Goal: Task Accomplishment & Management: Manage account settings

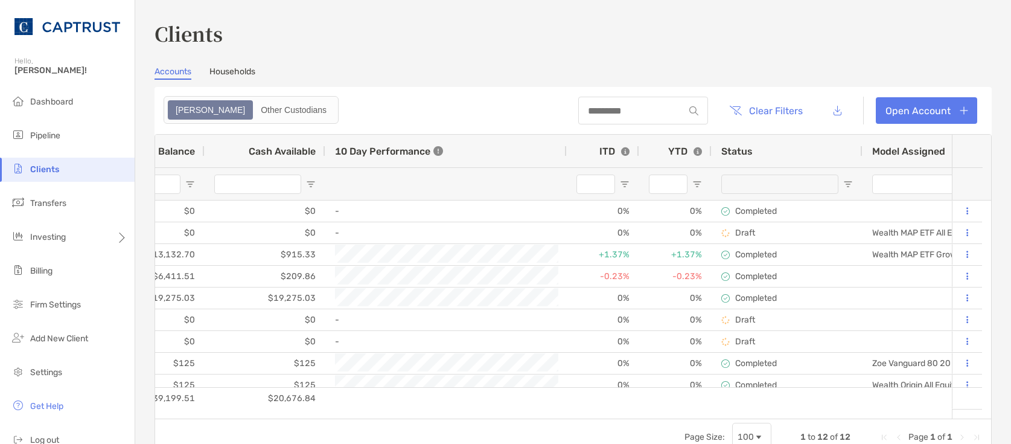
scroll to position [0, 118]
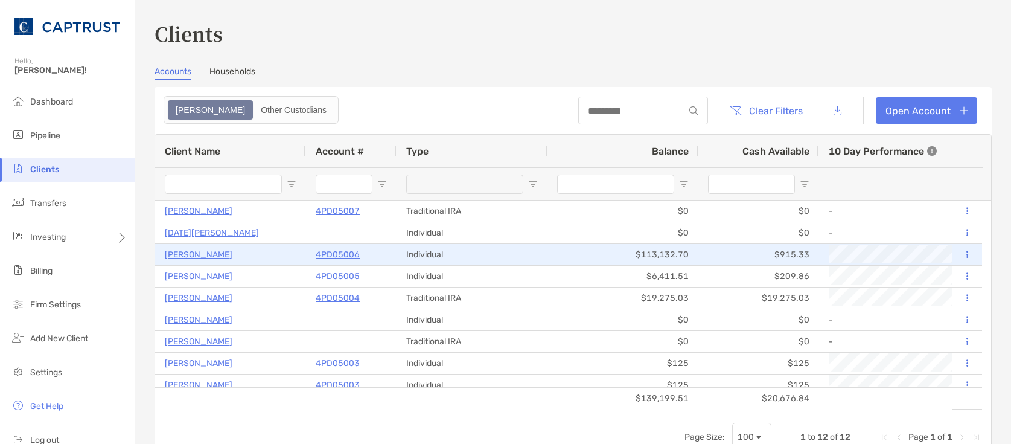
click at [185, 255] on p "[PERSON_NAME]" at bounding box center [199, 254] width 68 height 15
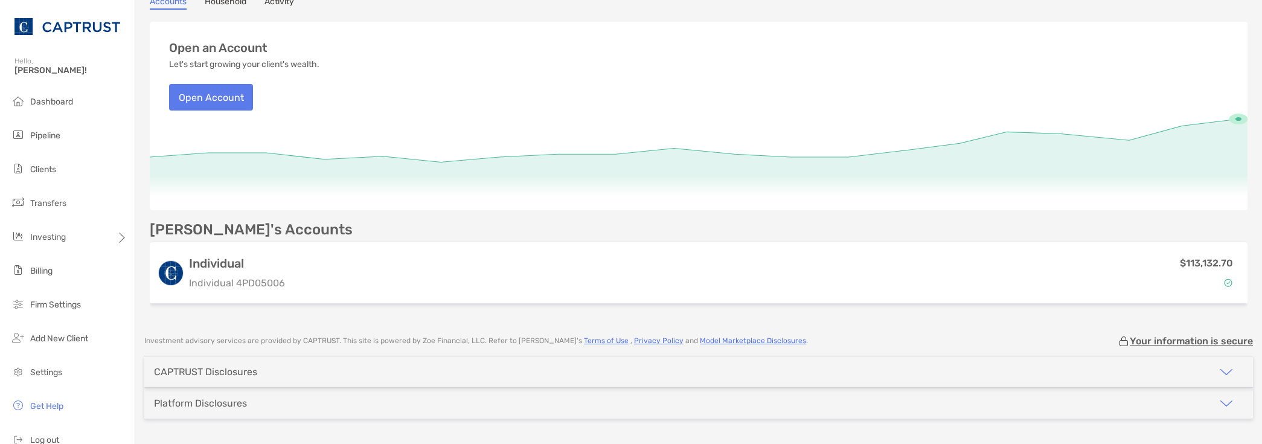
scroll to position [121, 0]
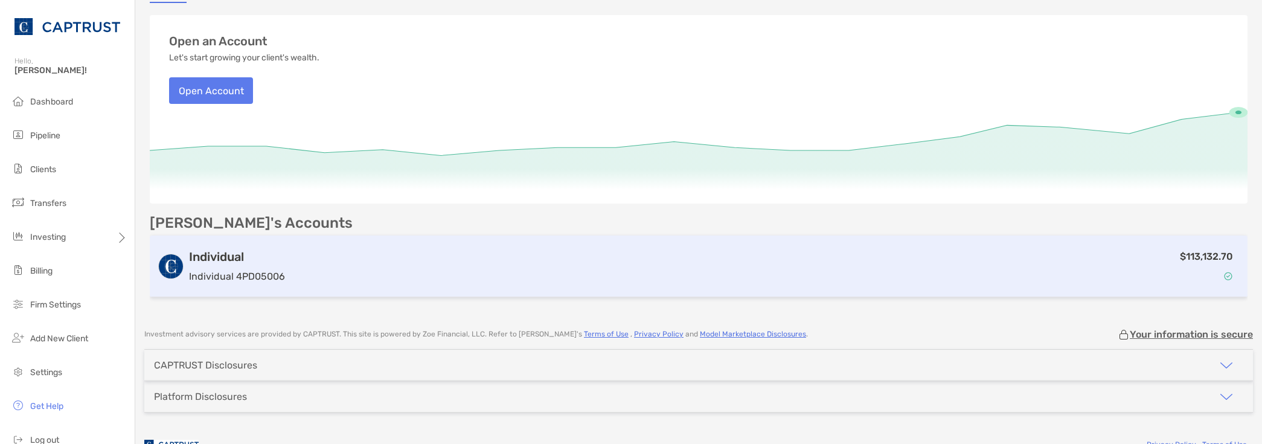
click at [1010, 259] on div "$113,132.70" at bounding box center [765, 266] width 950 height 35
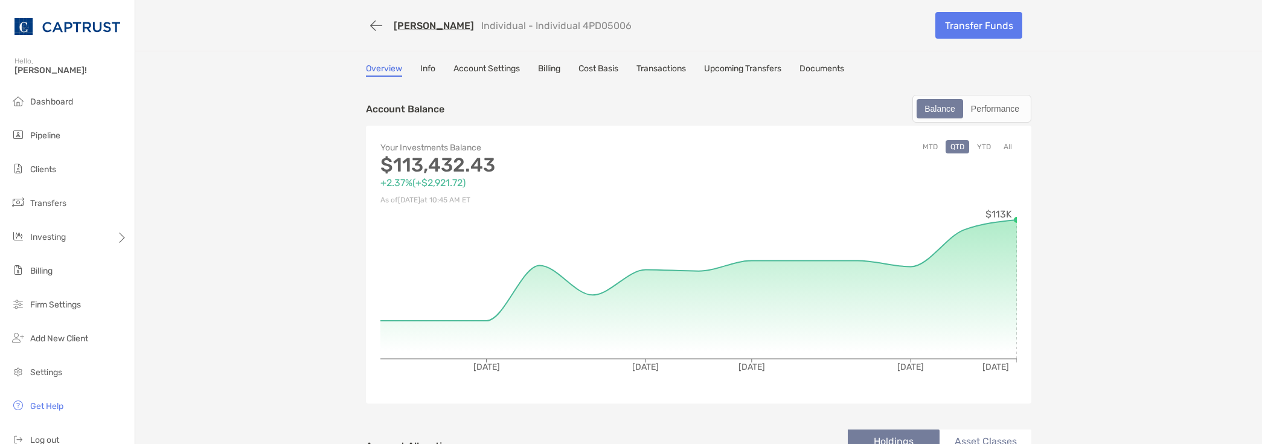
click at [596, 66] on link "Cost Basis" at bounding box center [598, 69] width 40 height 13
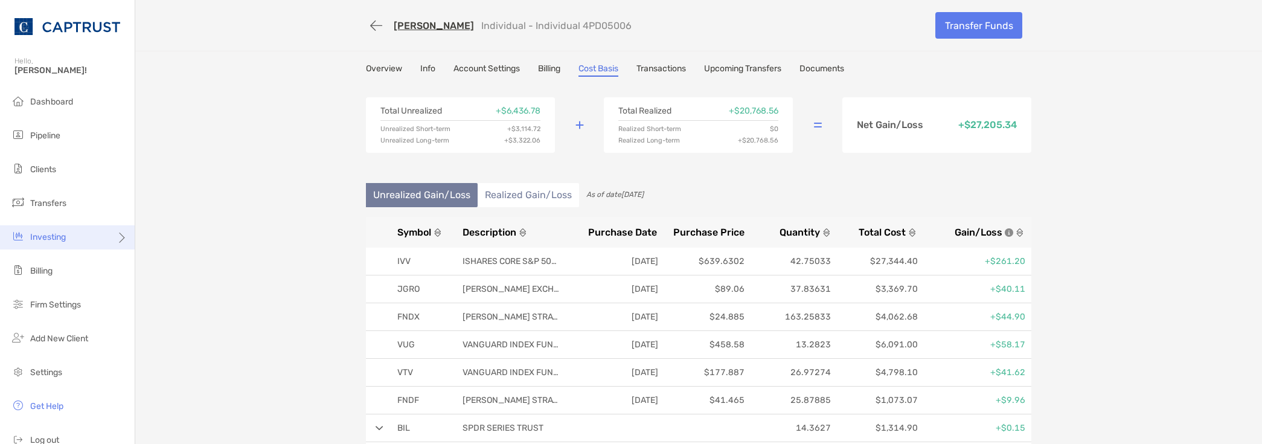
click at [56, 237] on span "Investing" at bounding box center [48, 237] width 36 height 10
click at [165, 235] on span "Portfolios" at bounding box center [154, 237] width 37 height 10
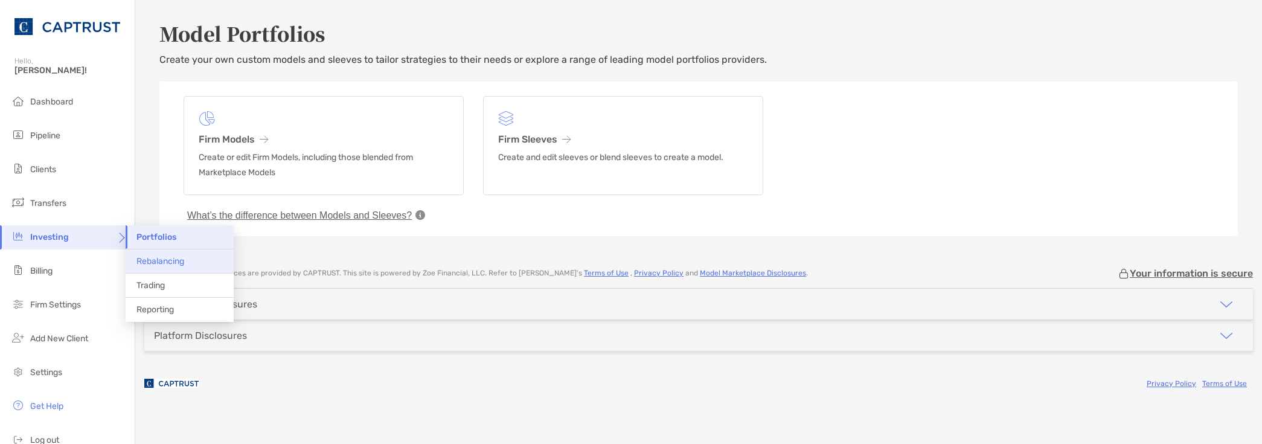
click at [161, 259] on span "Rebalancing" at bounding box center [160, 261] width 48 height 10
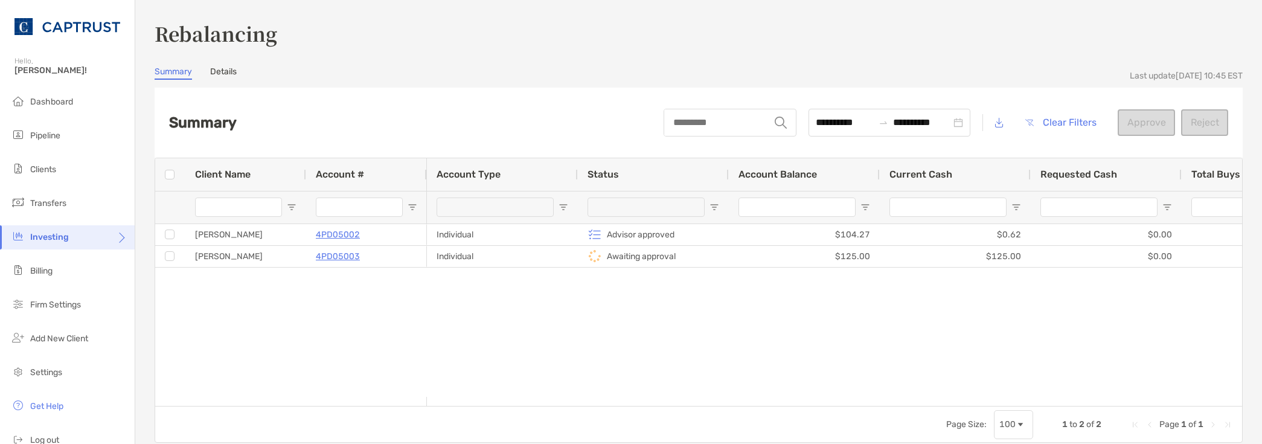
click at [227, 75] on link "Details" at bounding box center [223, 72] width 27 height 13
click at [227, 72] on link "Details" at bounding box center [223, 72] width 27 height 13
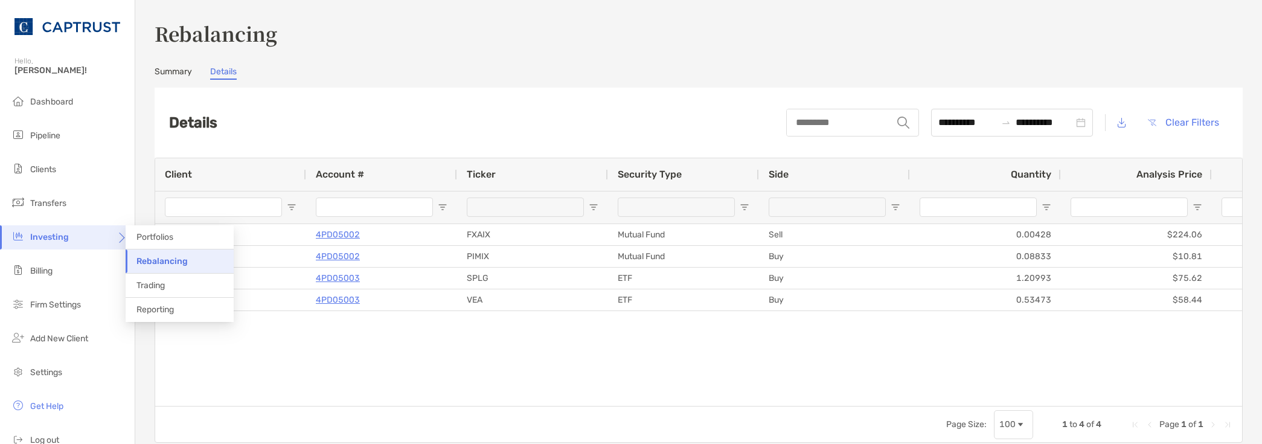
click at [116, 241] on icon at bounding box center [121, 242] width 10 height 10
click at [154, 287] on span "Trading" at bounding box center [150, 285] width 28 height 10
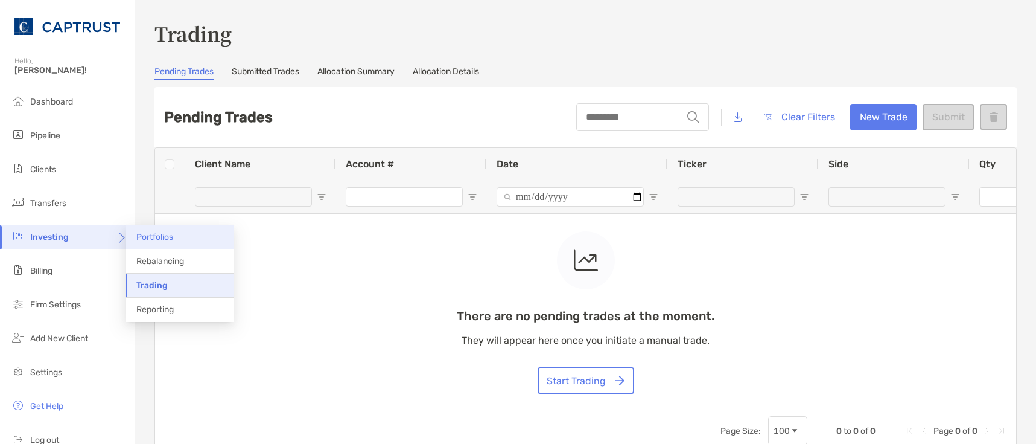
click at [167, 234] on span "Portfolios" at bounding box center [154, 237] width 37 height 10
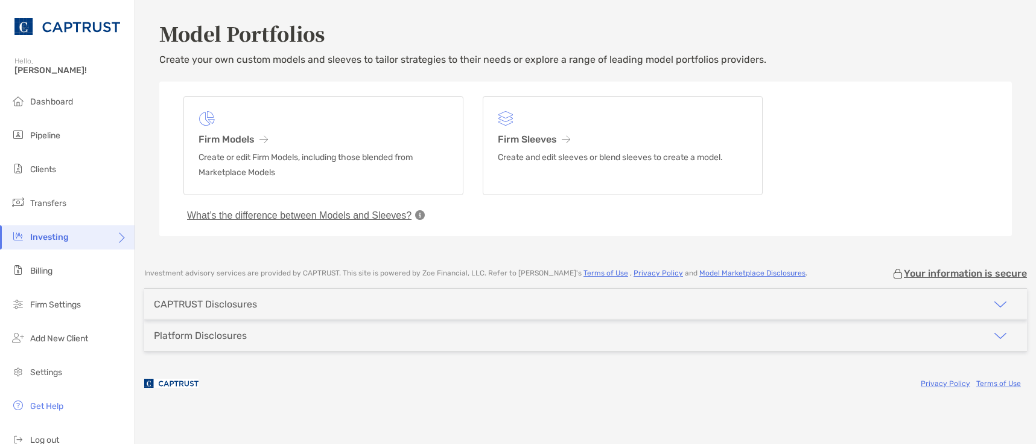
click at [336, 251] on div "Model Portfolios Create your own custom models and sleeves to tailor strategies…" at bounding box center [585, 127] width 901 height 255
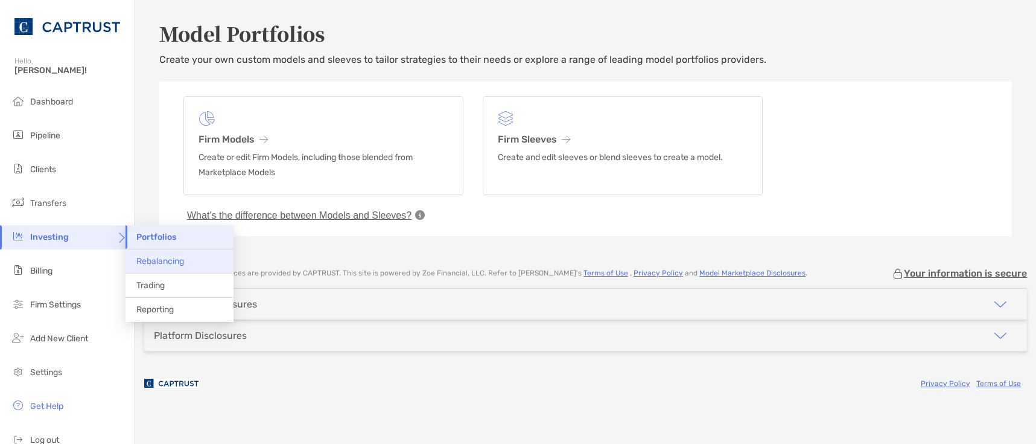
click at [163, 267] on li "Rebalancing" at bounding box center [180, 261] width 108 height 24
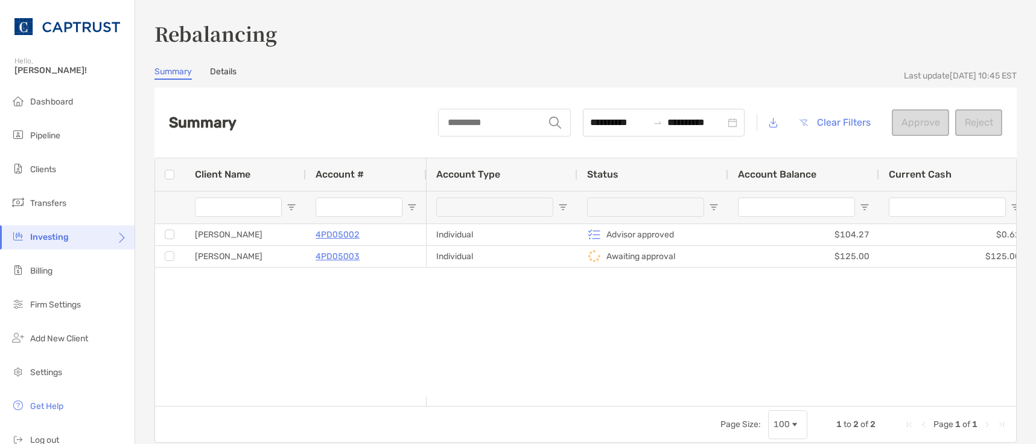
click at [279, 298] on div "[PERSON_NAME] 4PD05002 [PERSON_NAME] 4PD05003 Individual Advisor approved $104.…" at bounding box center [585, 310] width 861 height 173
click at [723, 120] on div "**********" at bounding box center [664, 123] width 162 height 28
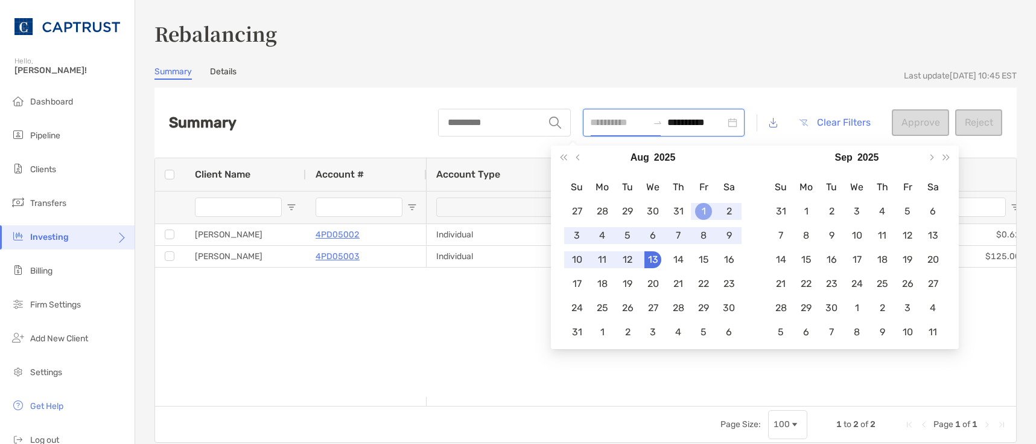
type input "**********"
click at [697, 211] on div "1" at bounding box center [703, 211] width 17 height 17
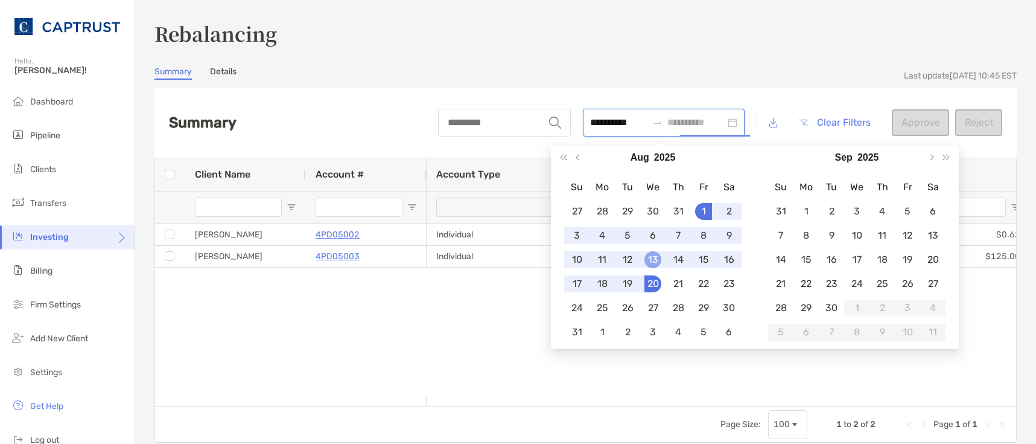
type input "**********"
click at [649, 263] on div "13" at bounding box center [653, 259] width 17 height 17
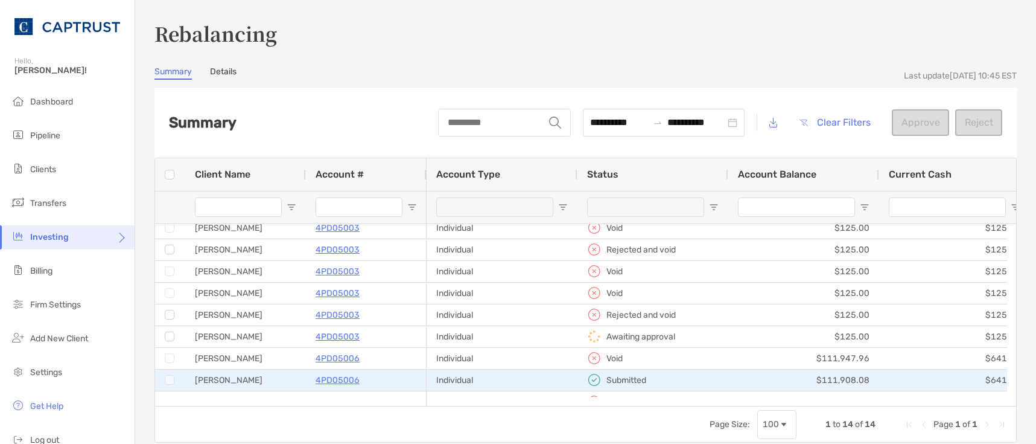
scroll to position [132, 0]
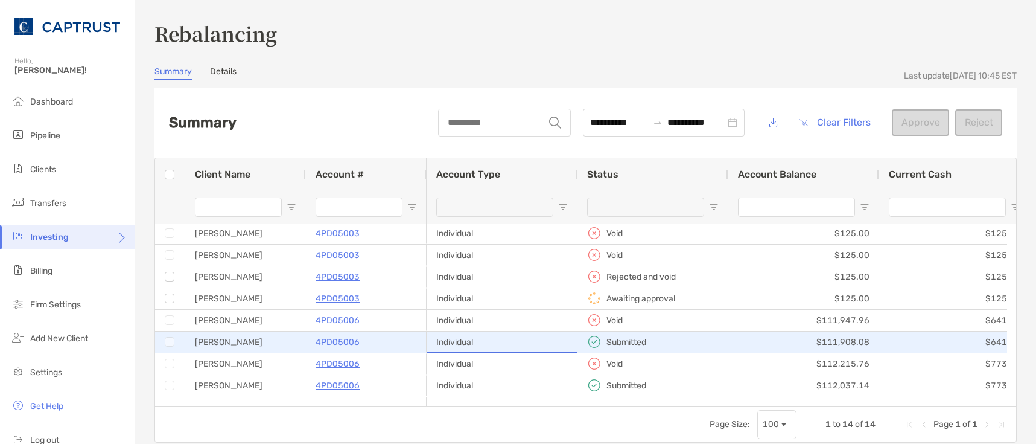
click at [536, 341] on div "Individual" at bounding box center [502, 341] width 151 height 21
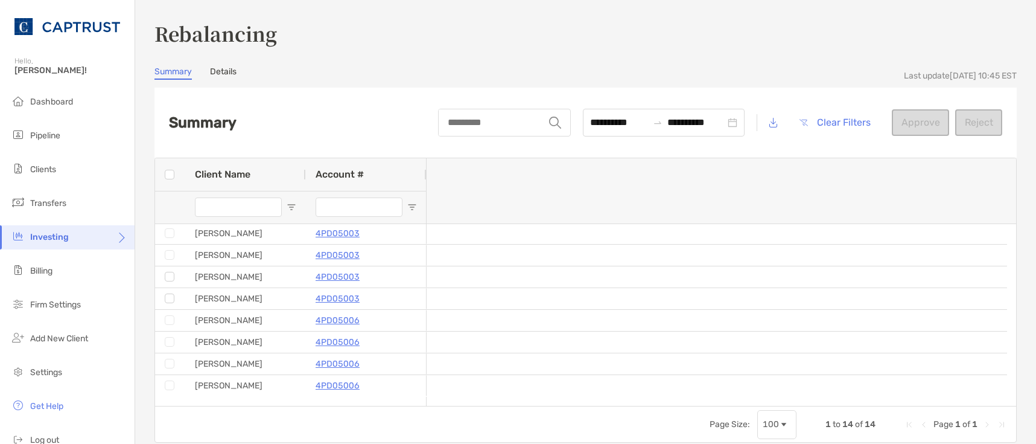
scroll to position [0, 0]
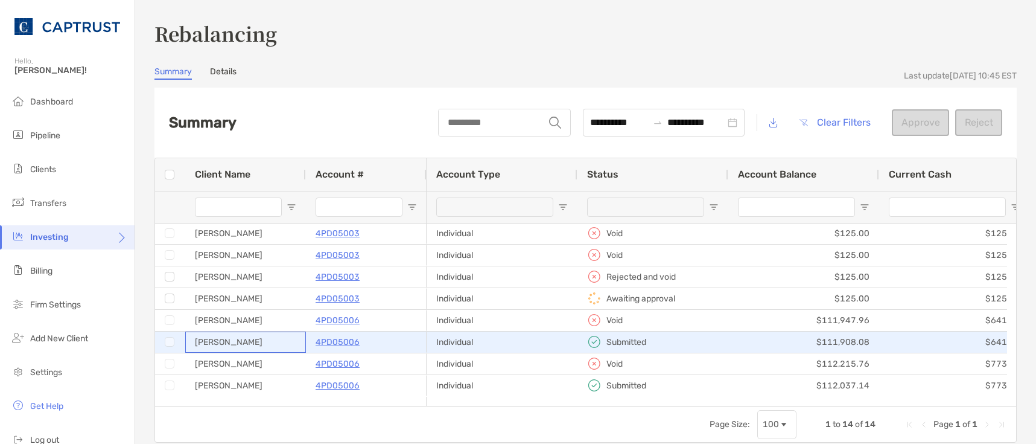
click at [231, 342] on div "[PERSON_NAME]" at bounding box center [245, 341] width 121 height 21
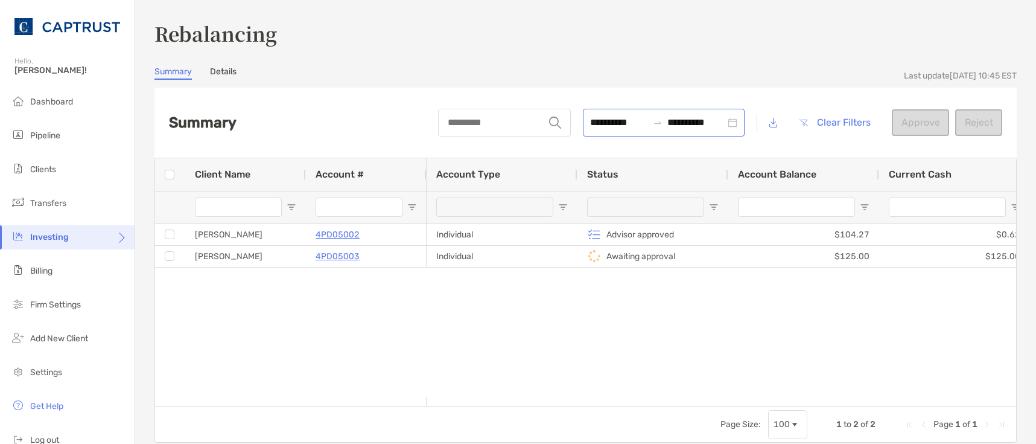
click at [728, 126] on div "**********" at bounding box center [664, 123] width 162 height 28
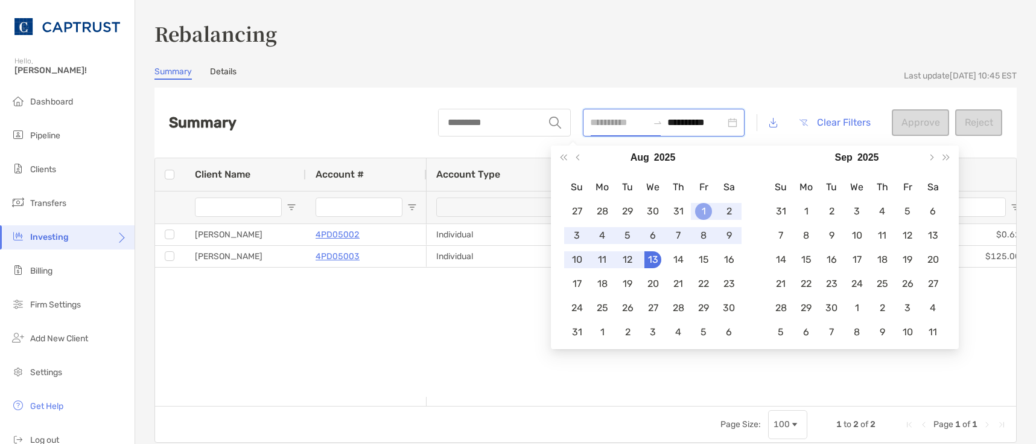
type input "**********"
click at [701, 213] on div "1" at bounding box center [703, 211] width 17 height 17
type input "**********"
click at [656, 258] on div "13" at bounding box center [653, 259] width 17 height 17
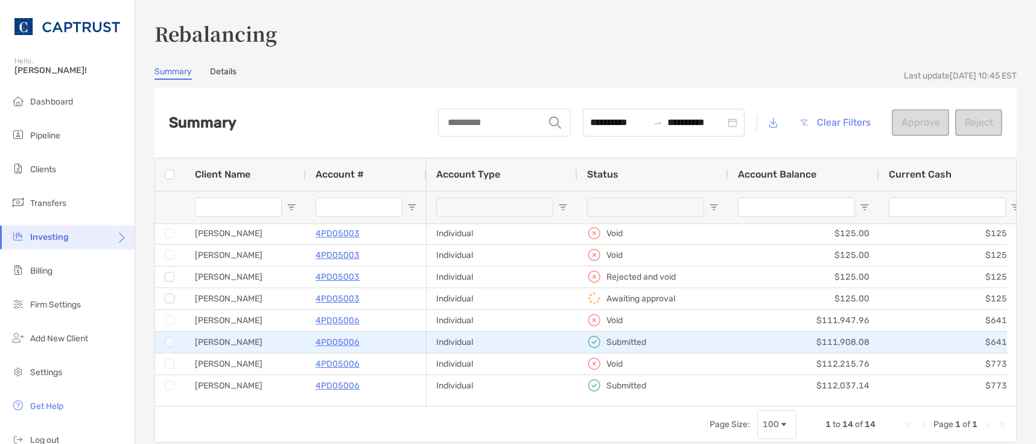
click at [180, 341] on div at bounding box center [170, 341] width 30 height 21
click at [194, 341] on div "[PERSON_NAME]" at bounding box center [245, 341] width 121 height 21
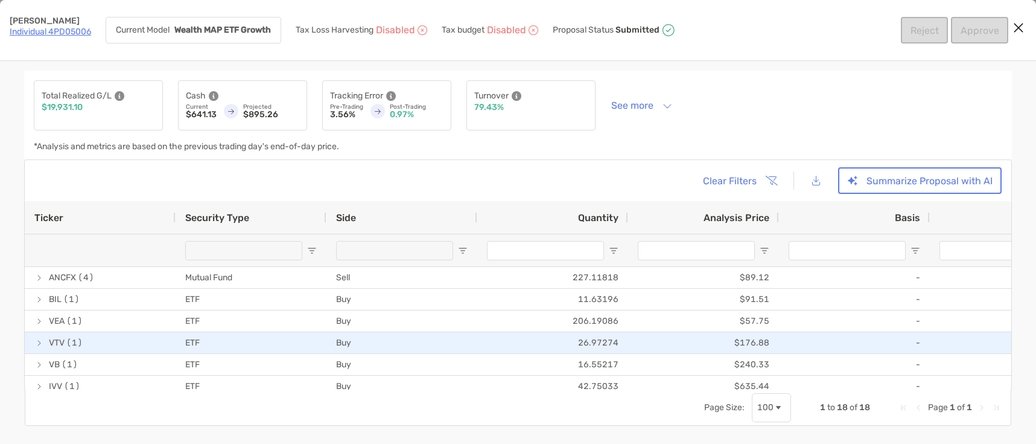
click at [171, 344] on div "VTV (1)" at bounding box center [100, 342] width 151 height 21
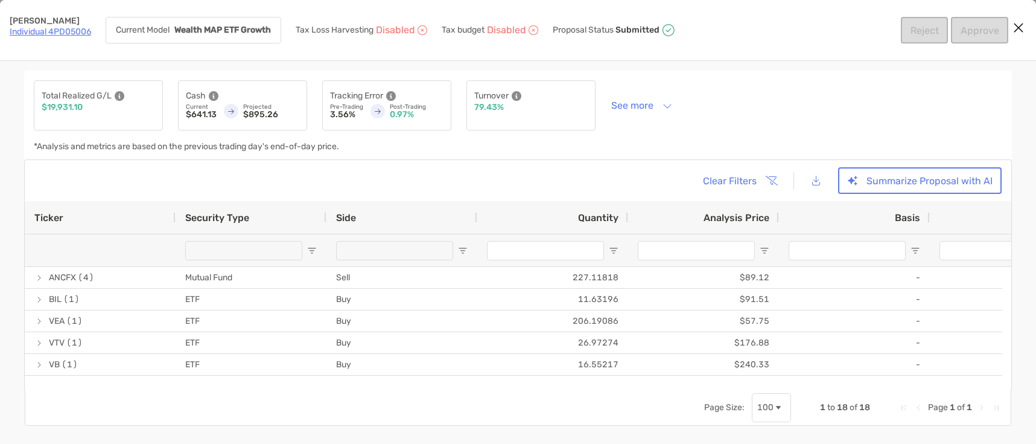
click at [689, 133] on div "Total Realized G/L $19,931.10 Cash Current $641.13 Projected $895.26 Tracking E…" at bounding box center [518, 115] width 988 height 89
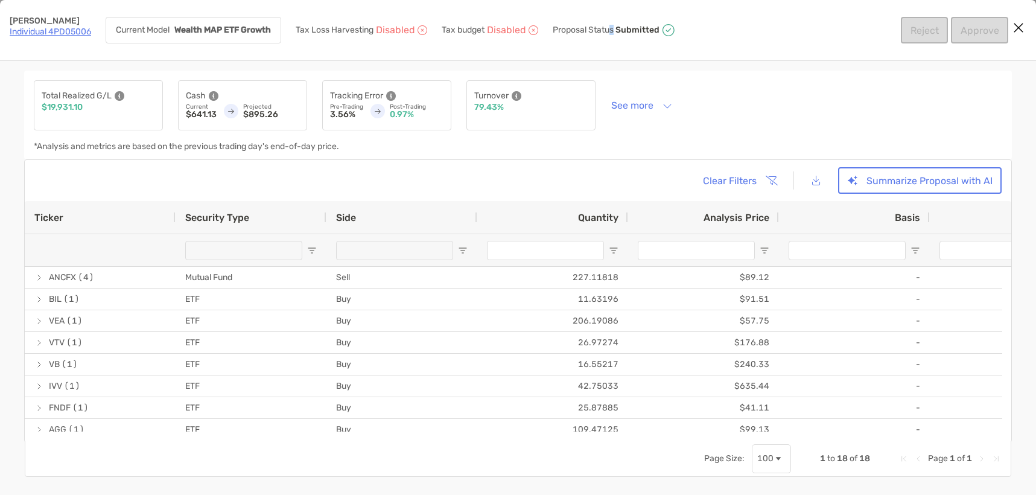
drag, startPoint x: 613, startPoint y: 33, endPoint x: 712, endPoint y: 43, distance: 99.5
click at [674, 34] on div "Proposal Status Submitted" at bounding box center [614, 30] width 123 height 27
click at [722, 45] on div "[PERSON_NAME] Individual 4PD05006 Current Model Wealth MAP ETF Growth Tax Loss …" at bounding box center [518, 30] width 1036 height 61
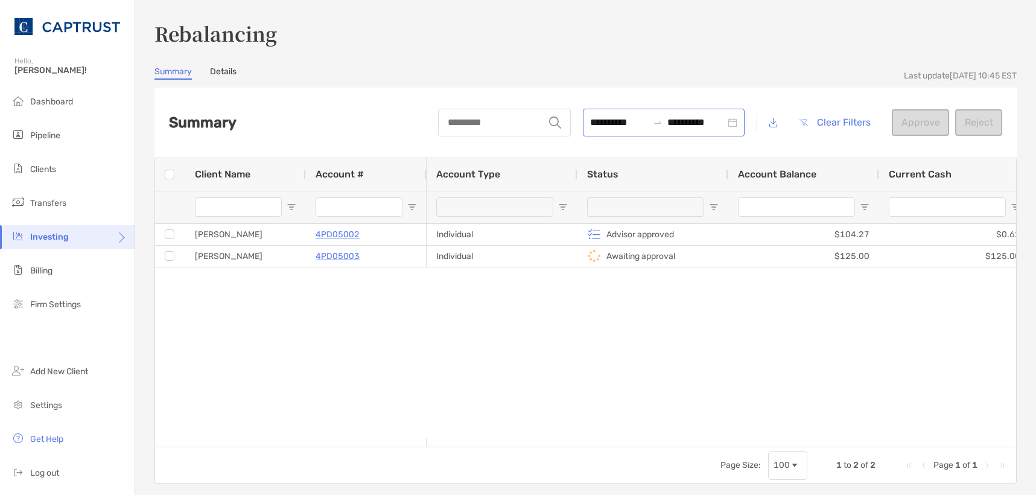
click at [729, 124] on div "**********" at bounding box center [664, 123] width 162 height 28
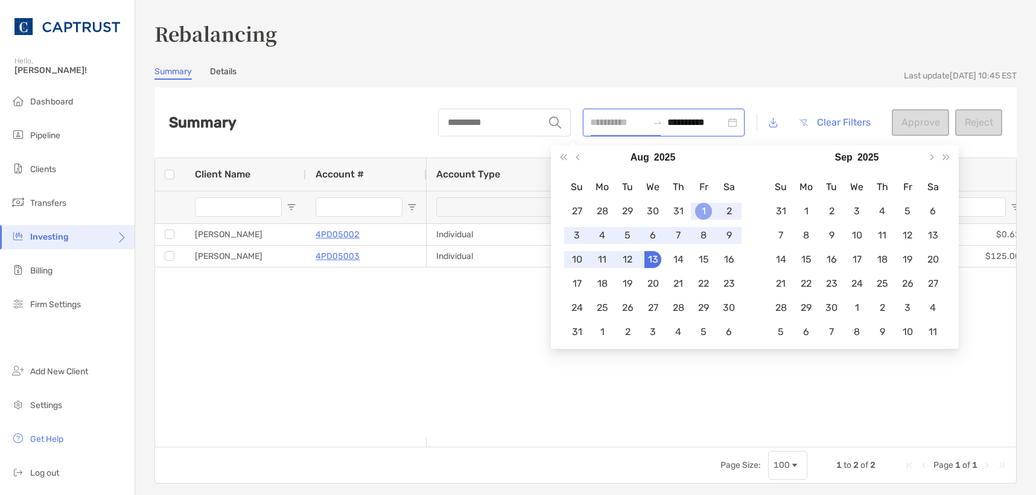
type input "**********"
click at [704, 206] on div "1" at bounding box center [703, 211] width 17 height 17
type input "**********"
click at [650, 258] on div "13" at bounding box center [653, 259] width 17 height 17
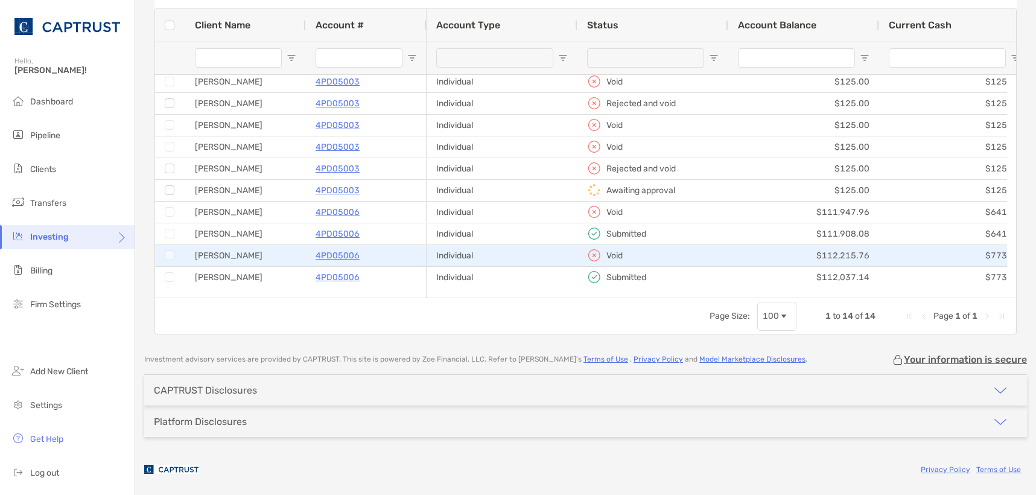
click at [256, 254] on div "[PERSON_NAME]" at bounding box center [245, 255] width 121 height 21
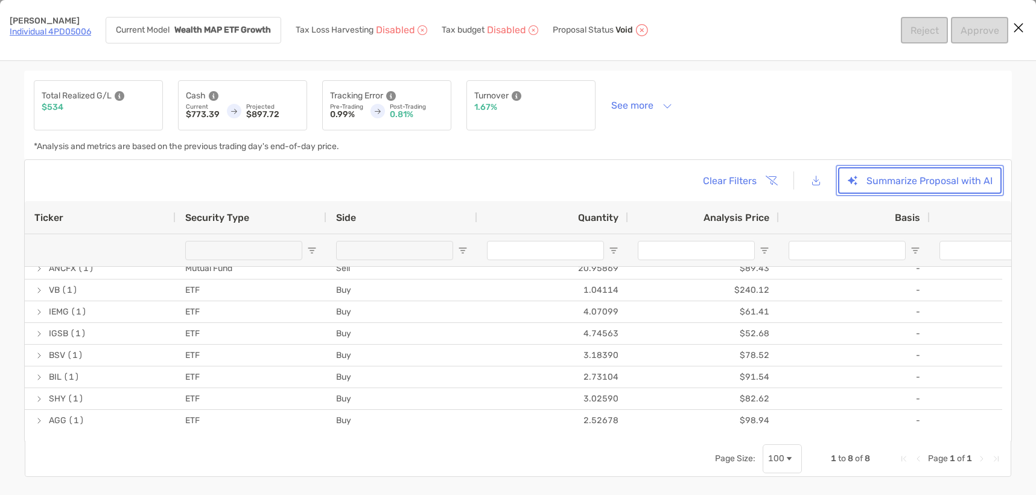
click at [868, 174] on button "Summarize Proposal with AI" at bounding box center [920, 180] width 164 height 27
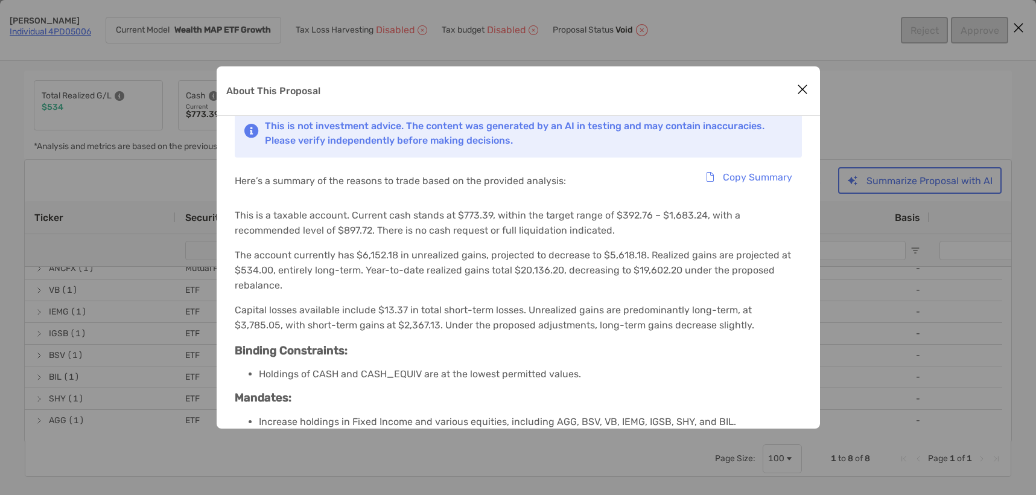
click at [799, 86] on icon "Close modal" at bounding box center [802, 89] width 11 height 14
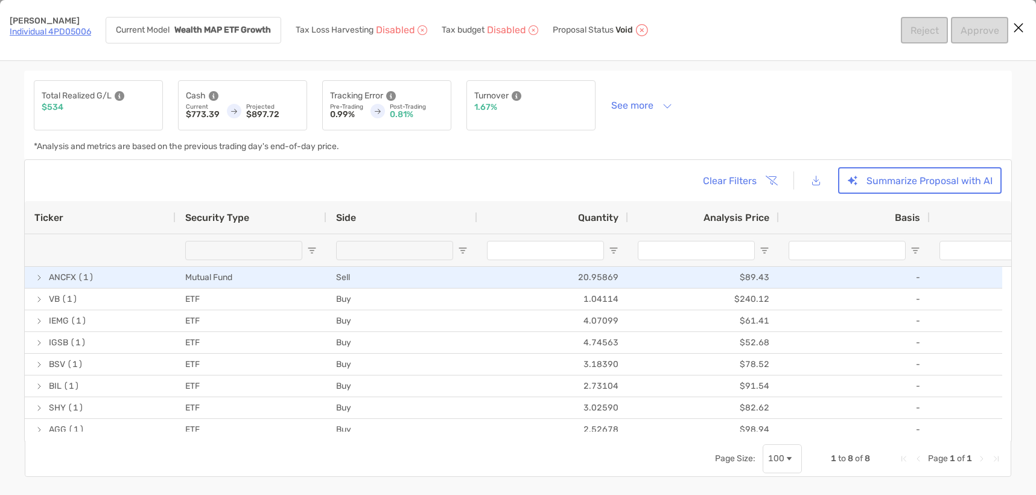
click at [37, 279] on span "[object Object]" at bounding box center [39, 278] width 10 height 10
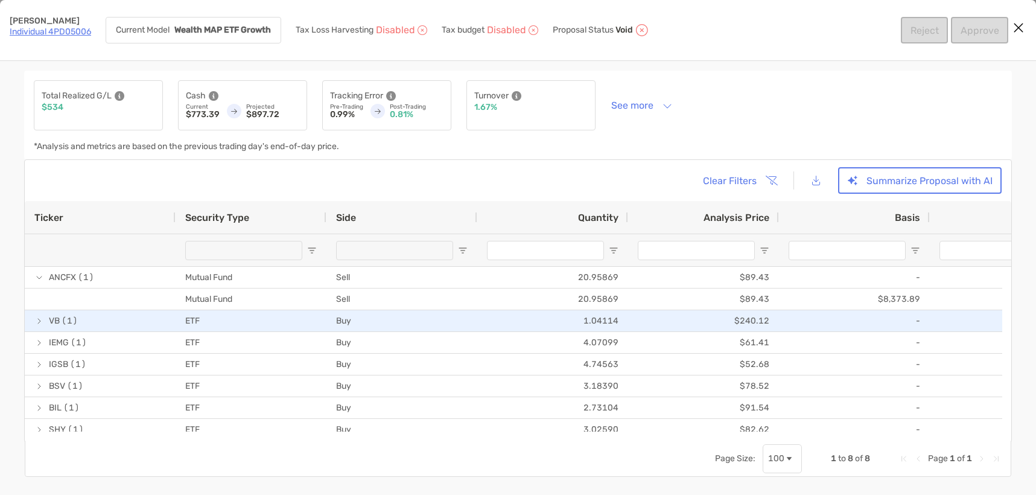
click at [37, 324] on span "[object Object]" at bounding box center [39, 321] width 10 height 10
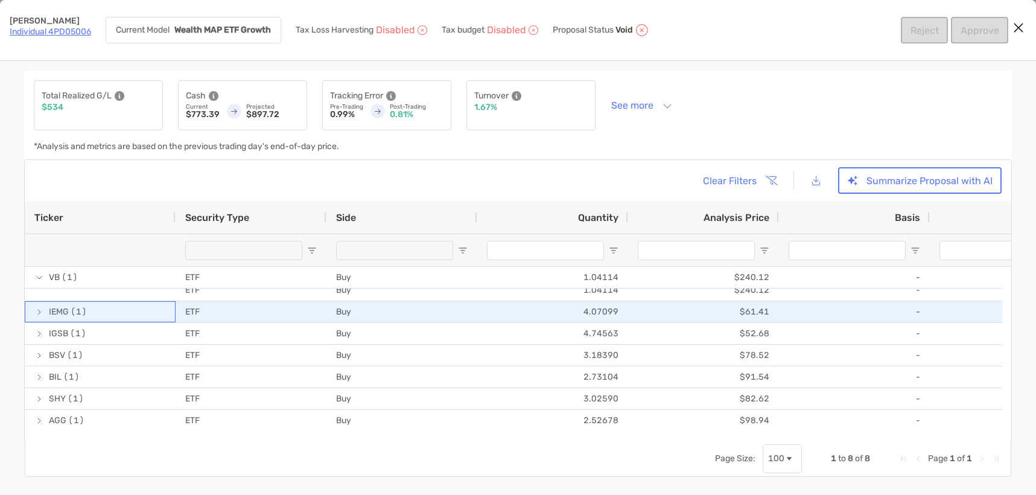
click at [35, 314] on span "[object Object]" at bounding box center [39, 312] width 10 height 10
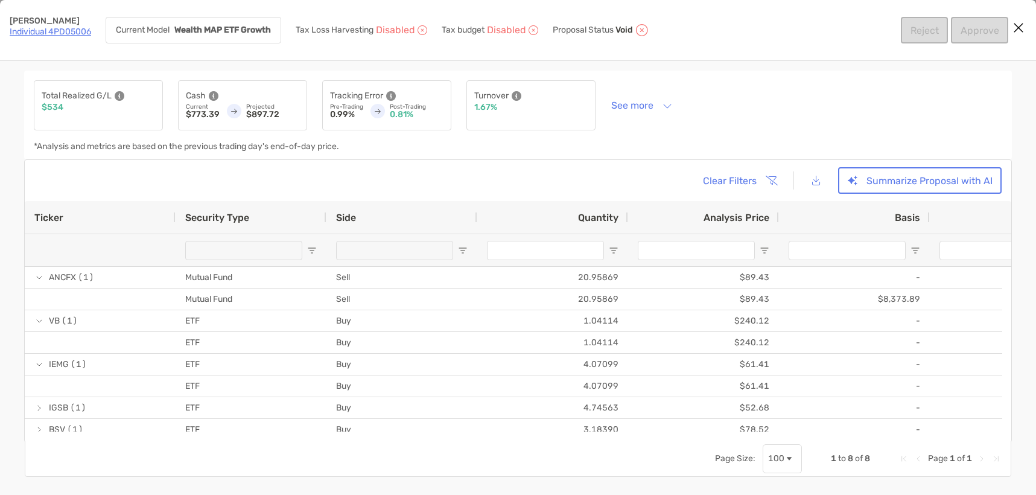
click at [770, 149] on div "Total Realized G/L $534 Cash Current $773.39 Projected $897.72 Tracking Error P…" at bounding box center [518, 115] width 988 height 89
click at [790, 98] on div "Total Realized G/L $534 Cash Current $773.39 Projected $897.72 Tracking Error P…" at bounding box center [518, 115] width 988 height 89
click at [1010, 32] on icon "Close modal" at bounding box center [1018, 28] width 11 height 14
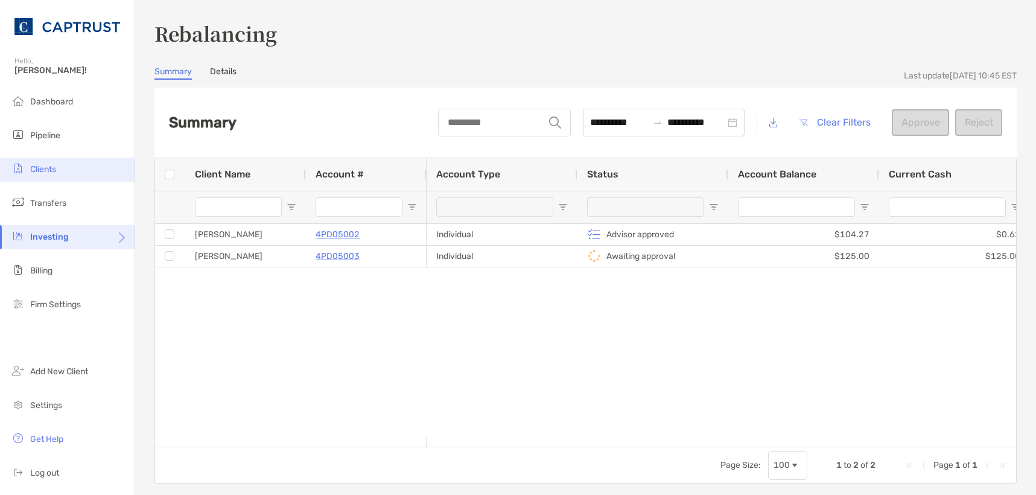
click at [51, 168] on span "Clients" at bounding box center [43, 169] width 26 height 10
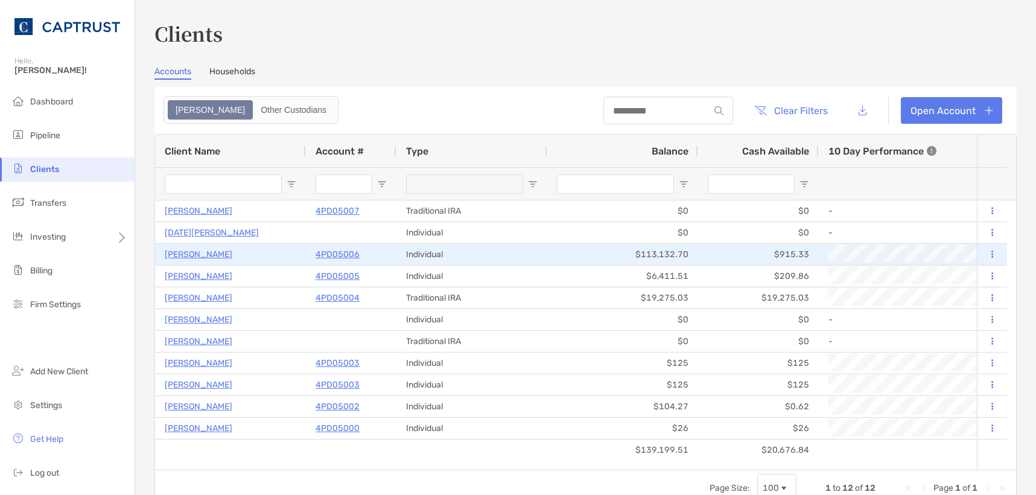
click at [177, 251] on p "[PERSON_NAME]" at bounding box center [199, 254] width 68 height 15
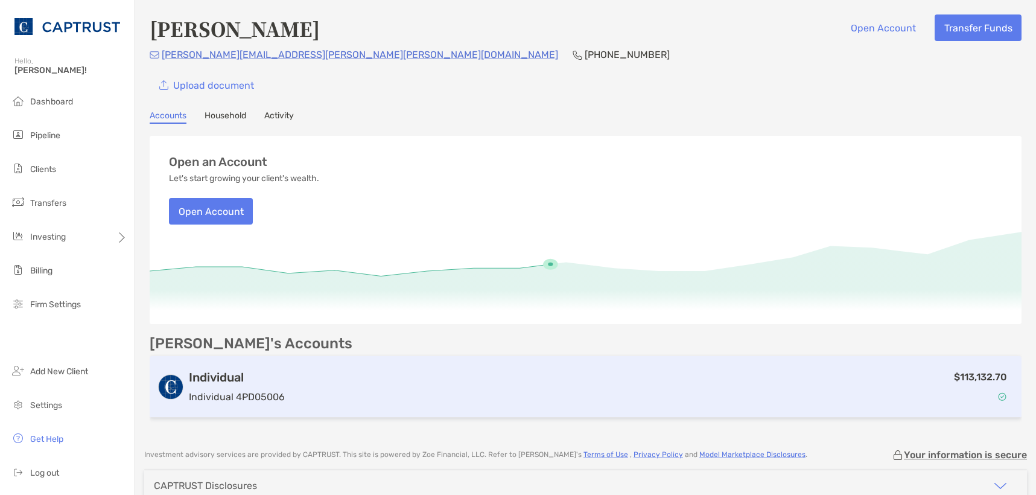
click at [573, 391] on div "$113,132.70" at bounding box center [652, 386] width 725 height 35
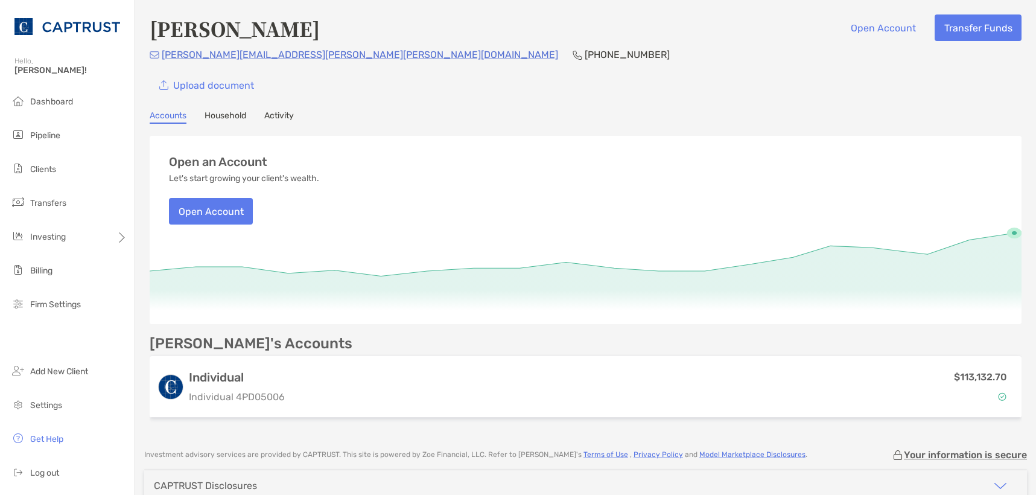
click at [281, 113] on link "Activity" at bounding box center [279, 116] width 30 height 13
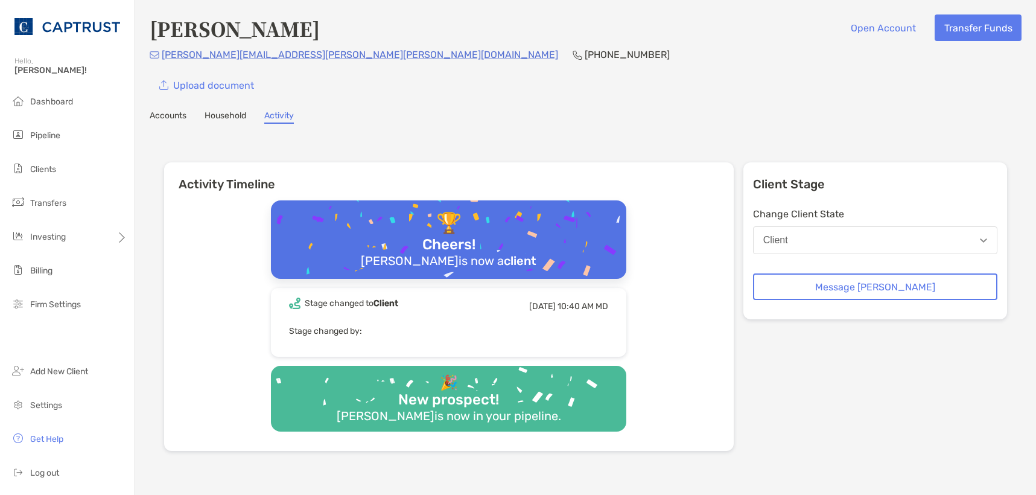
click at [173, 113] on link "Accounts" at bounding box center [168, 116] width 37 height 13
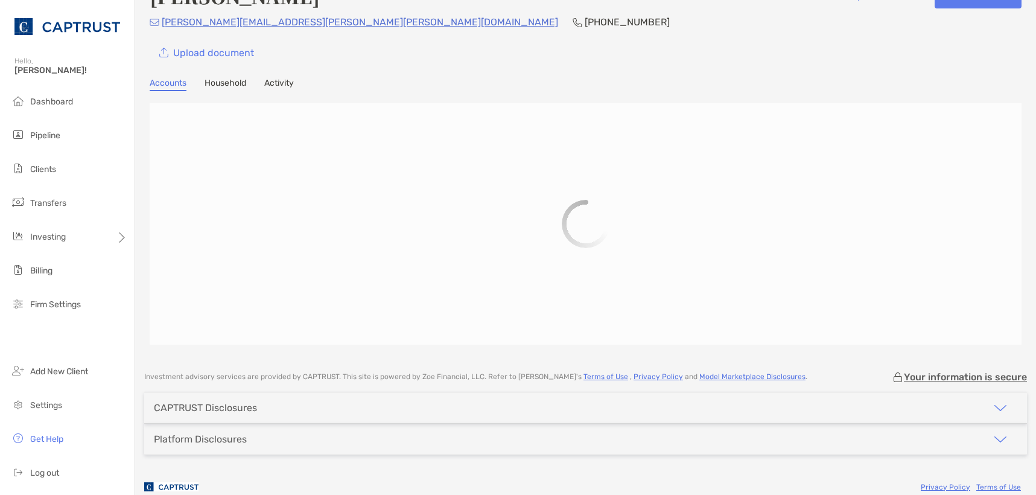
scroll to position [50, 0]
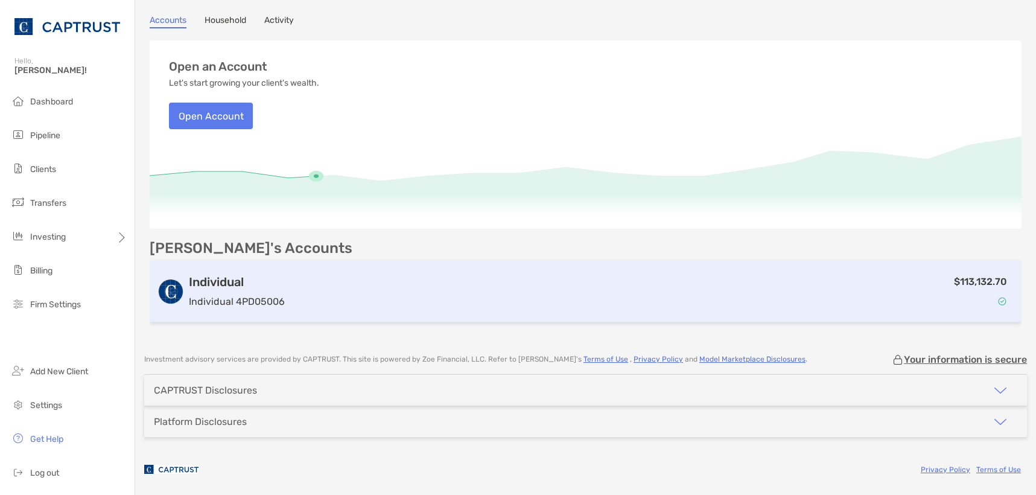
click at [458, 287] on div "$113,132.70" at bounding box center [652, 291] width 725 height 35
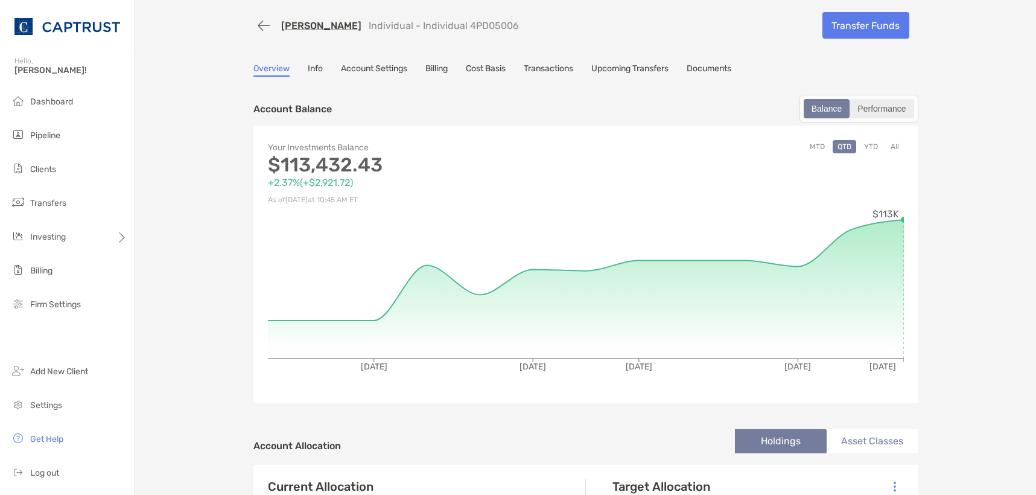
click at [873, 104] on div "Performance" at bounding box center [882, 108] width 62 height 17
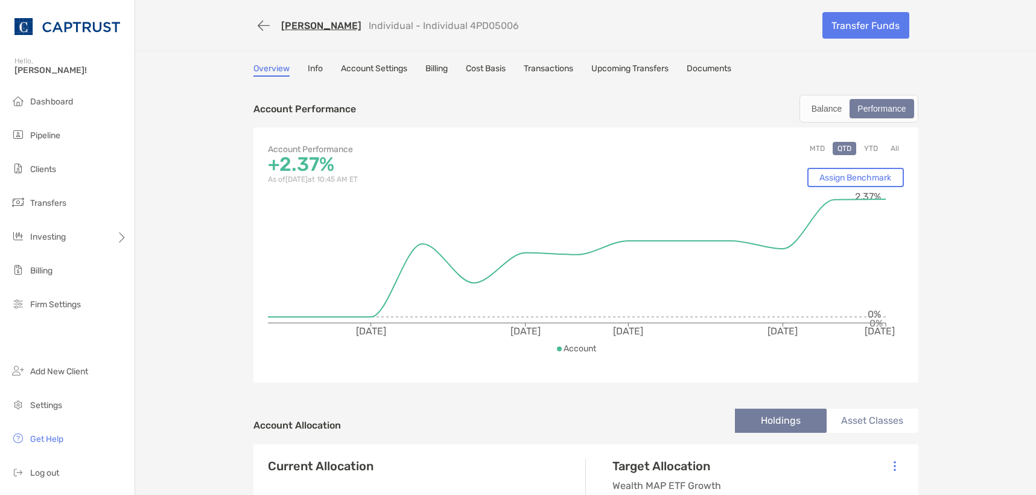
click at [835, 108] on div "Balance" at bounding box center [827, 108] width 44 height 17
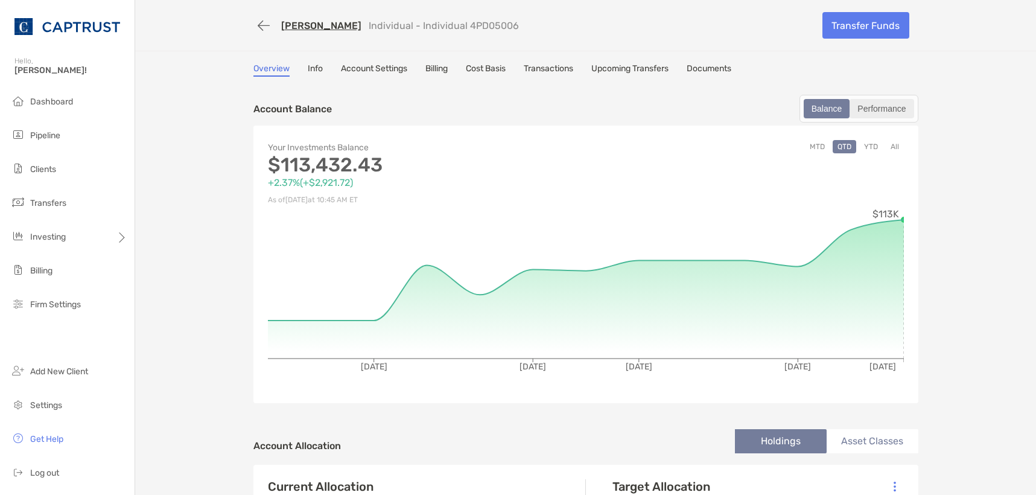
click at [884, 109] on div "Performance" at bounding box center [882, 108] width 62 height 17
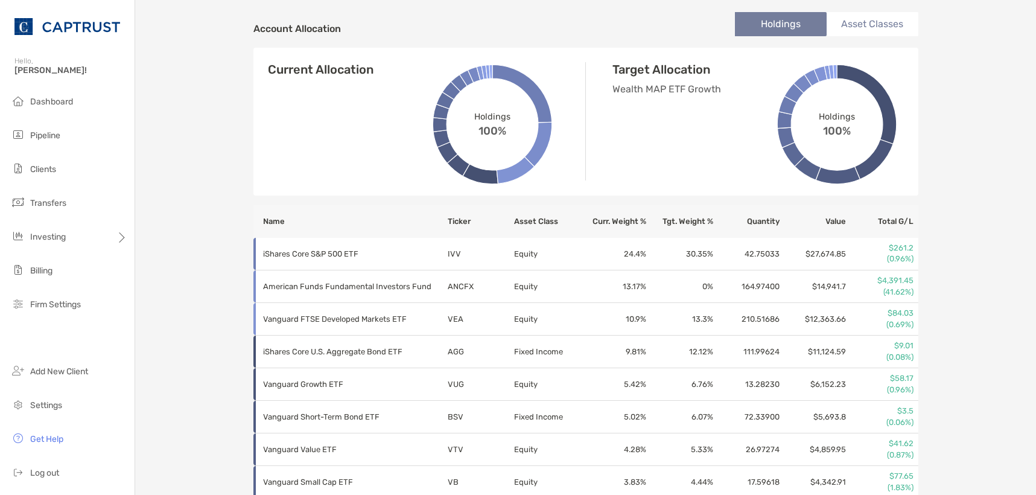
scroll to position [155, 0]
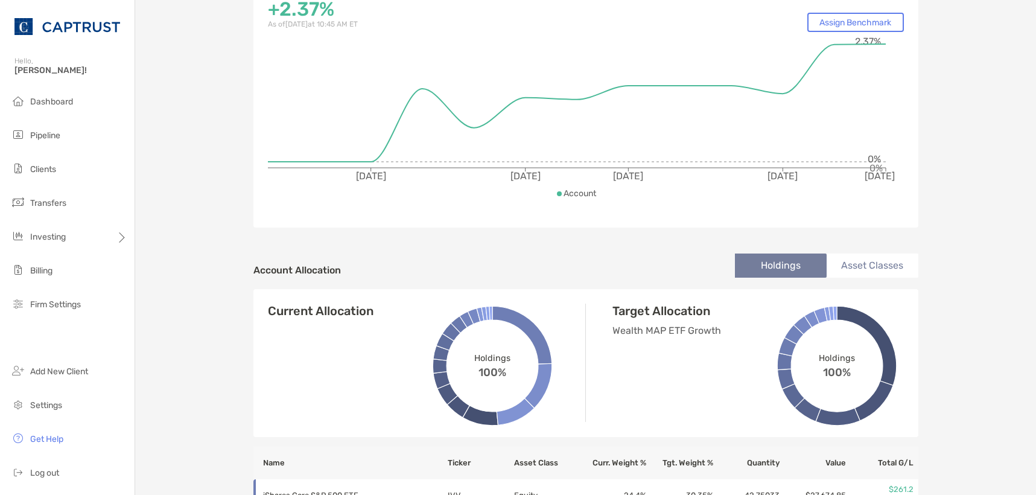
drag, startPoint x: 978, startPoint y: 232, endPoint x: 1026, endPoint y: 231, distance: 47.7
click at [977, 231] on div "[PERSON_NAME] Individual - Individual 4PD05006 Transfer Funds Overview Info Acc…" at bounding box center [585, 455] width 901 height 1221
click at [942, 272] on div "[PERSON_NAME] Individual - Individual 4PD05006 Transfer Funds Overview Info Acc…" at bounding box center [585, 455] width 901 height 1221
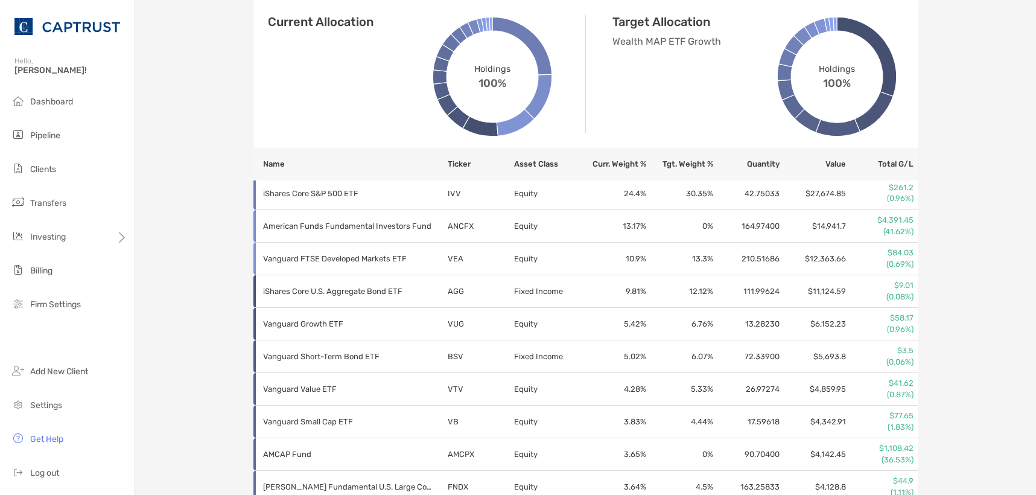
scroll to position [0, 0]
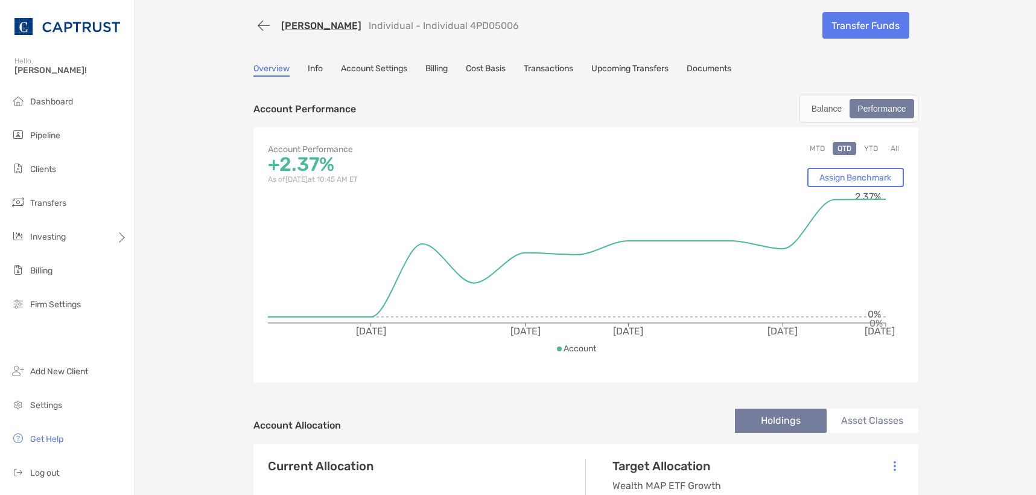
click at [360, 72] on link "Account Settings" at bounding box center [374, 69] width 66 height 13
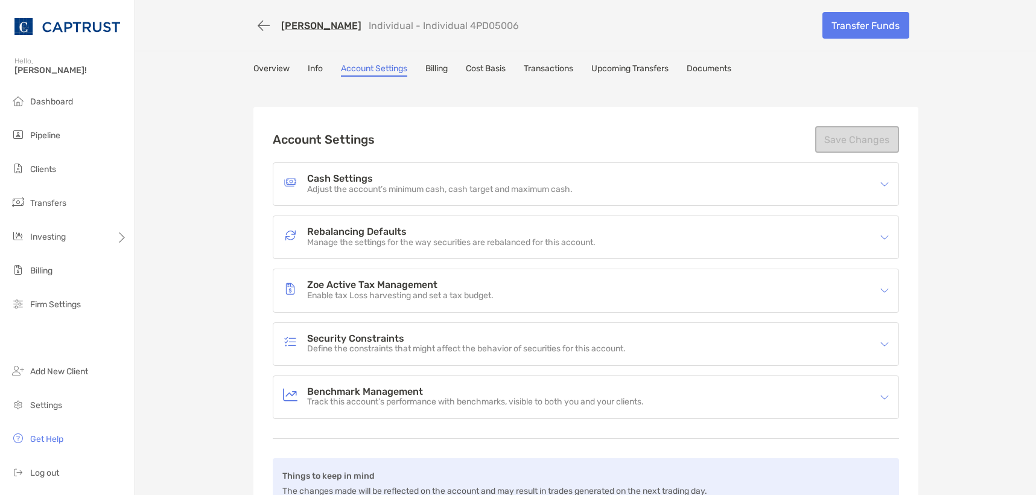
click at [387, 233] on h4 "Rebalancing Defaults" at bounding box center [451, 232] width 289 height 10
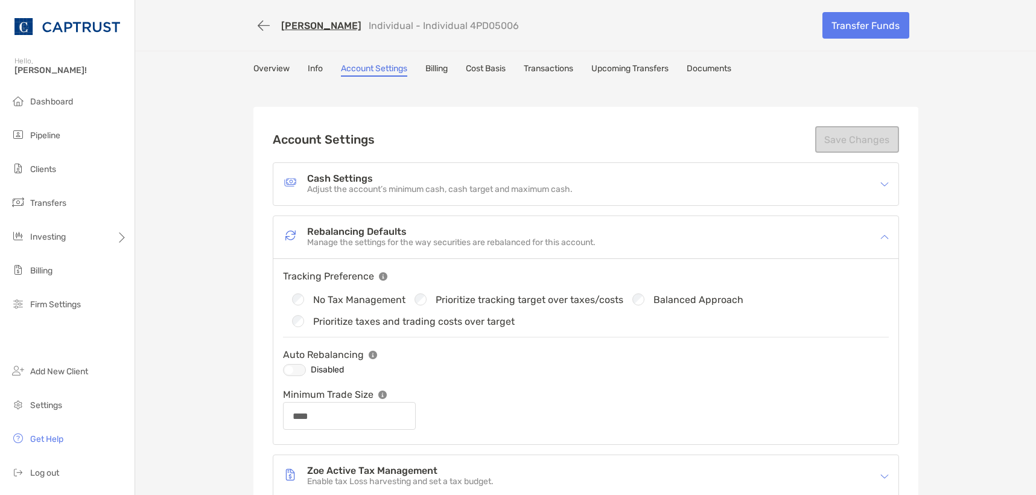
click at [954, 255] on div "[PERSON_NAME] Individual - Individual 4PD05006 Transfer Funds Overview Info Acc…" at bounding box center [585, 367] width 901 height 735
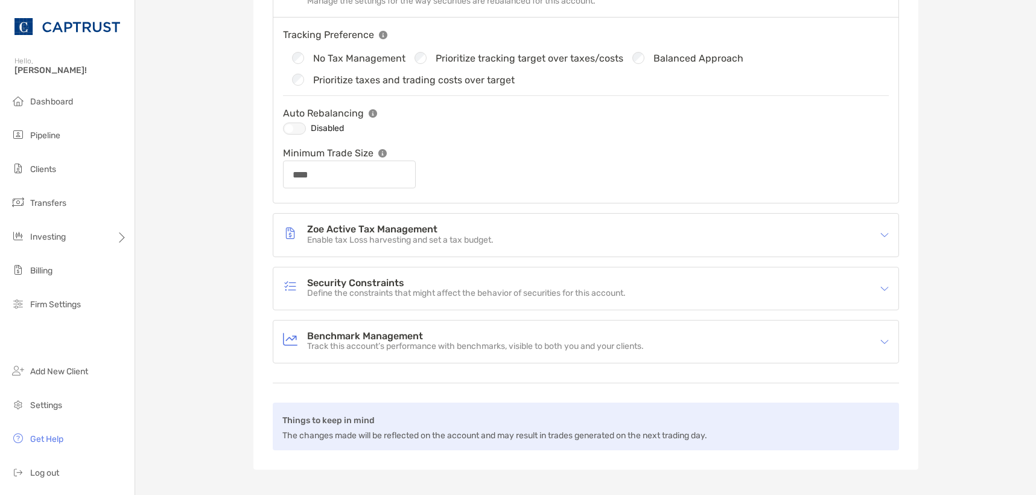
scroll to position [302, 0]
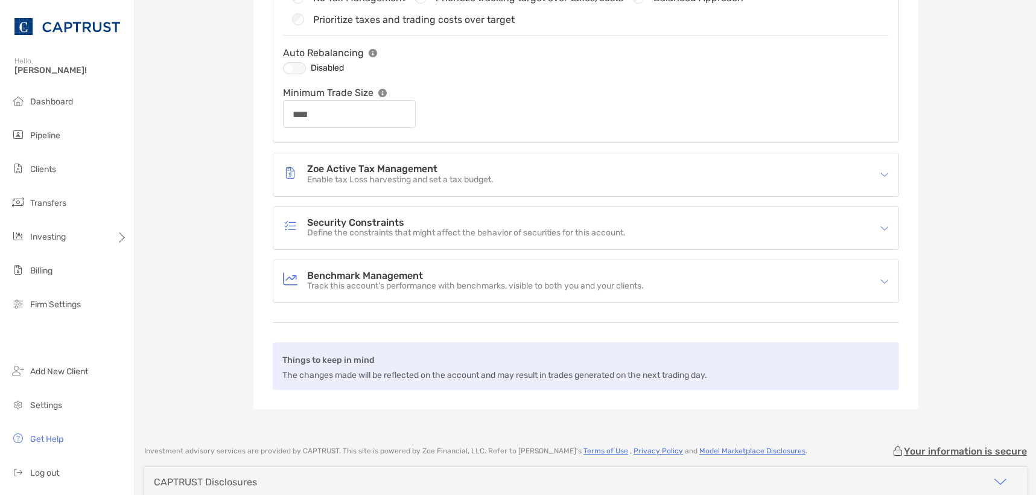
click at [383, 219] on h4 "Security Constraints" at bounding box center [466, 223] width 319 height 10
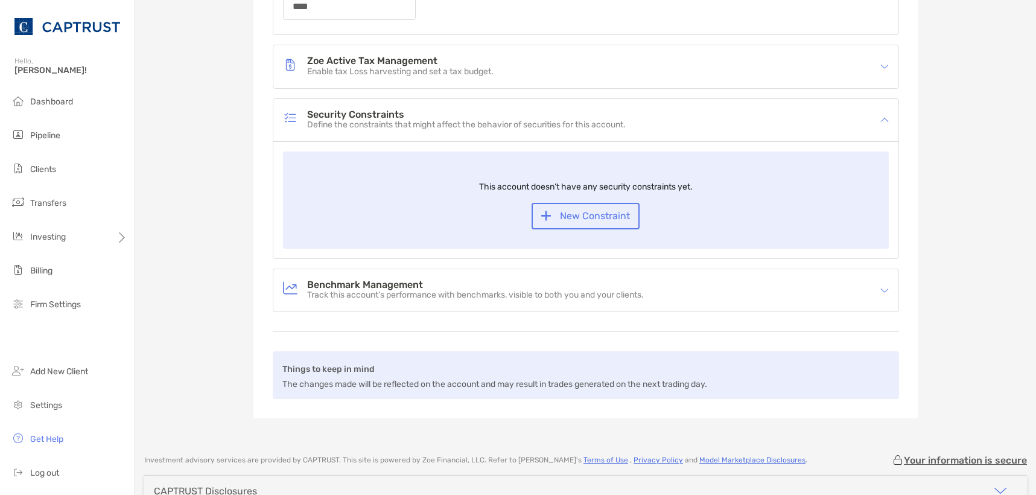
scroll to position [423, 0]
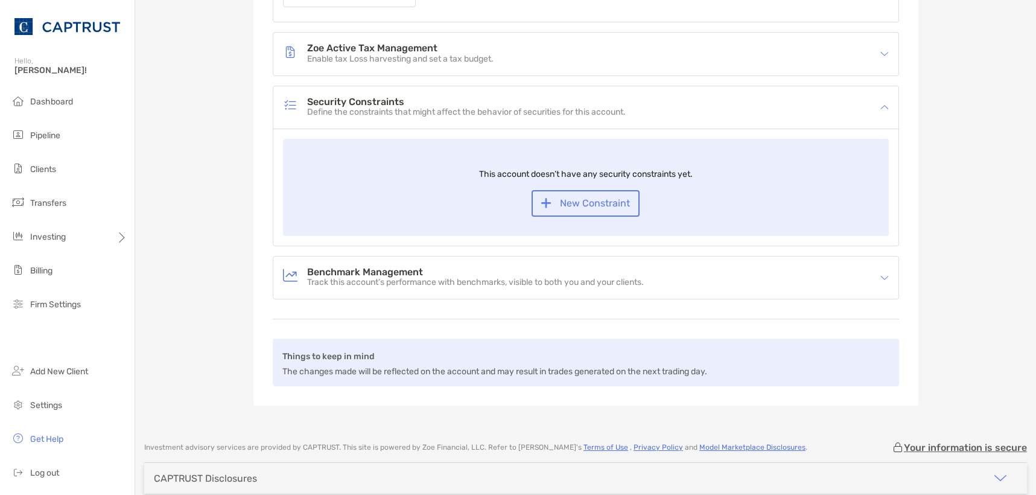
drag, startPoint x: 361, startPoint y: 275, endPoint x: 459, endPoint y: 273, distance: 98.4
click at [362, 275] on h4 "Benchmark Management" at bounding box center [475, 272] width 337 height 10
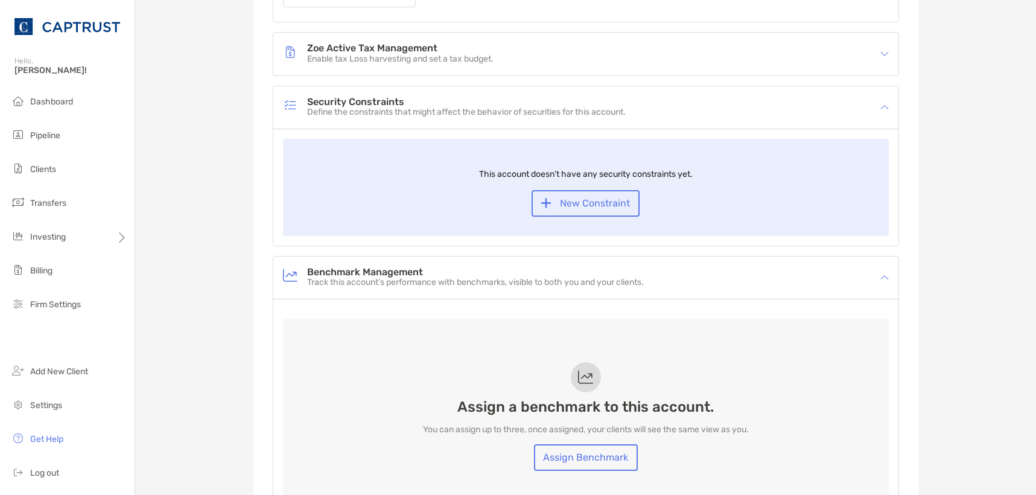
click at [582, 273] on h4 "Benchmark Management" at bounding box center [475, 272] width 337 height 10
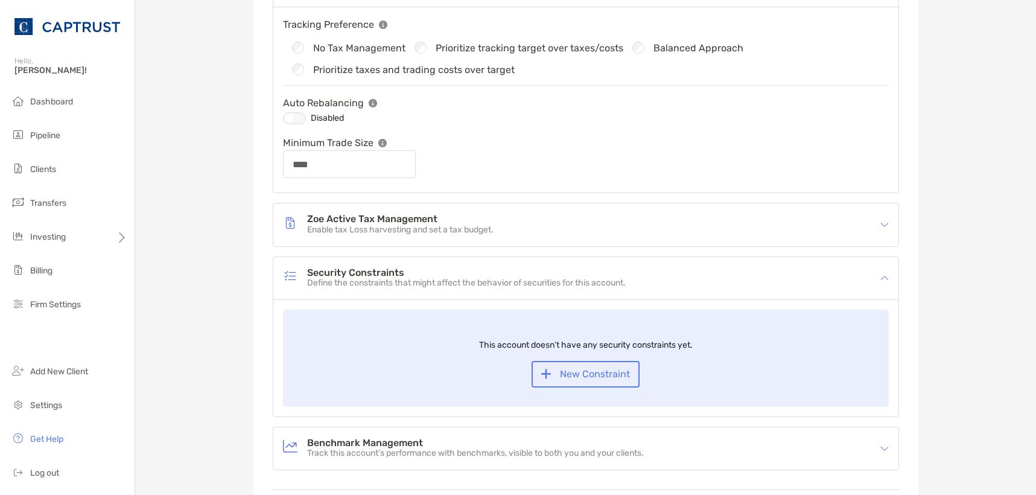
scroll to position [241, 0]
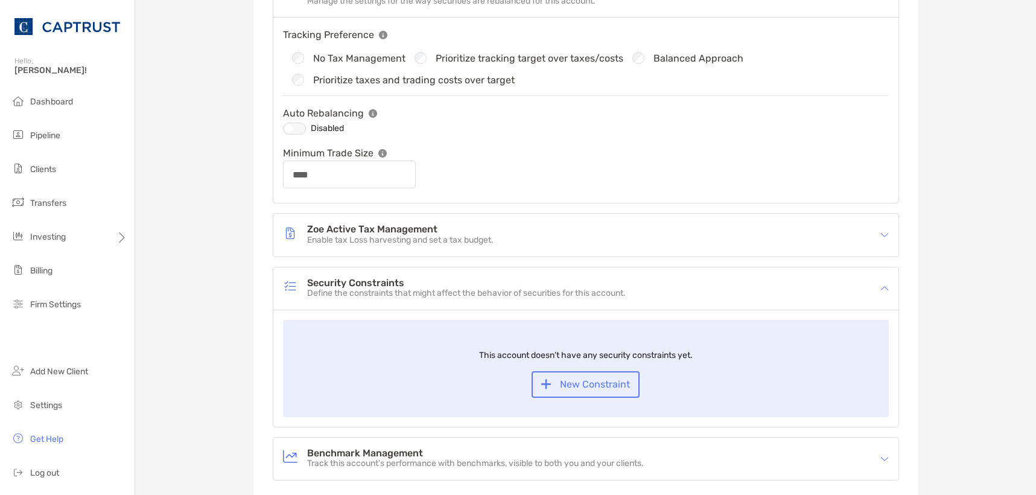
click at [949, 223] on div "[PERSON_NAME] Individual - Individual 4PD05006 Transfer Funds Overview Info Acc…" at bounding box center [585, 185] width 901 height 852
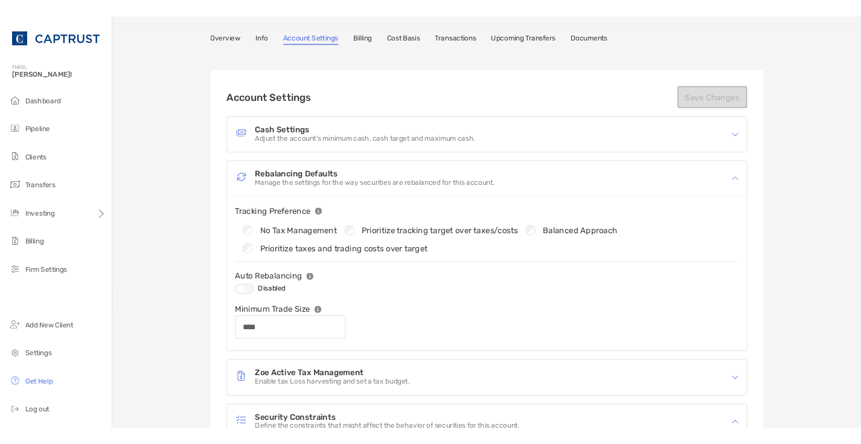
scroll to position [60, 0]
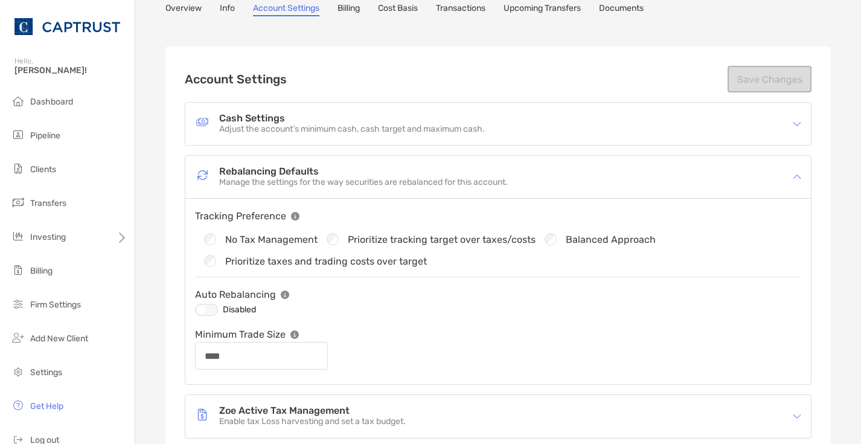
click at [661, 98] on div "Account Settings Save Changes Cash Settings Adjust the account’s minimum cash, …" at bounding box center [498, 407] width 627 height 683
